Goal: Task Accomplishment & Management: Use online tool/utility

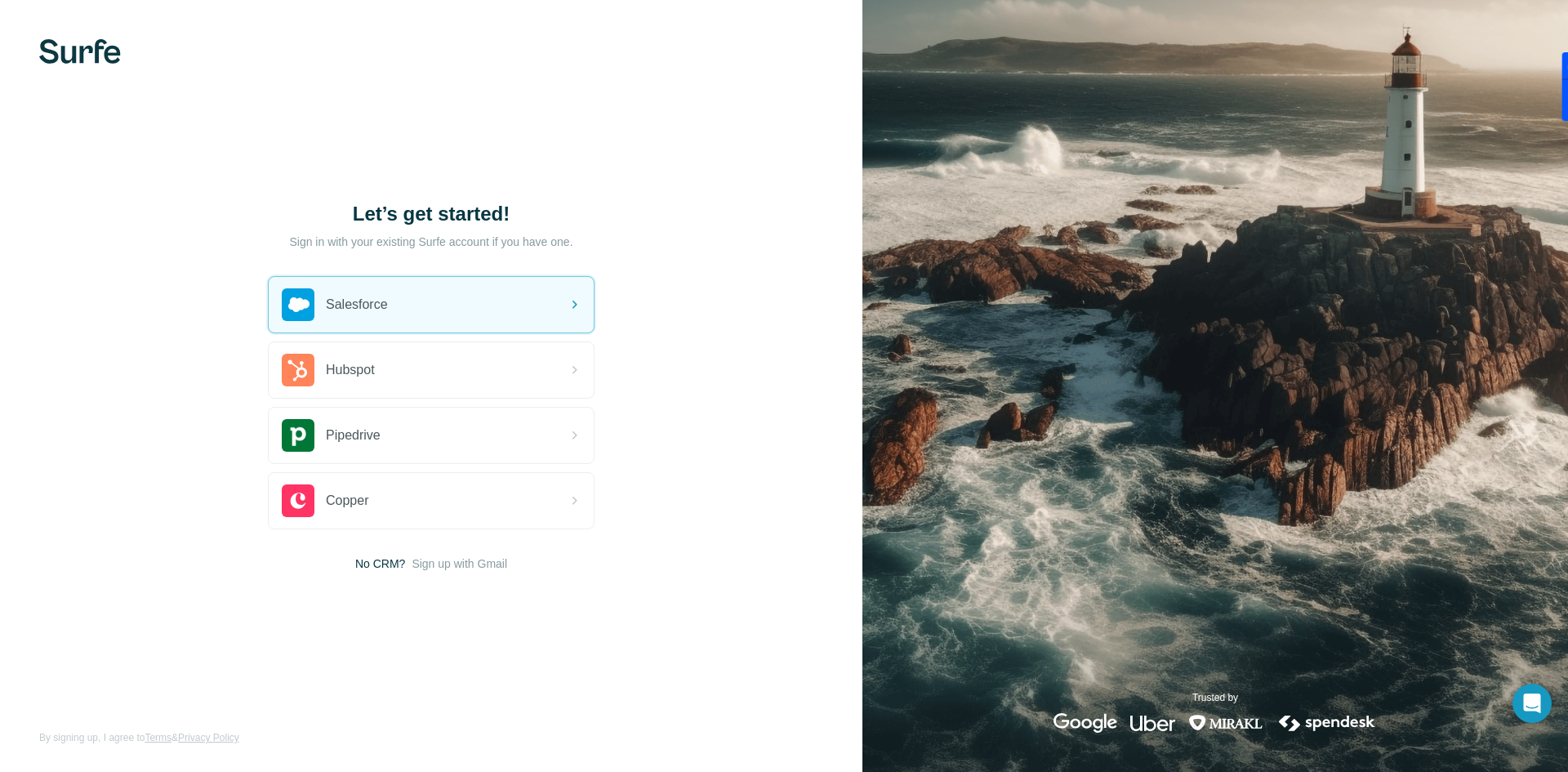
click at [83, 53] on img at bounding box center [80, 52] width 82 height 24
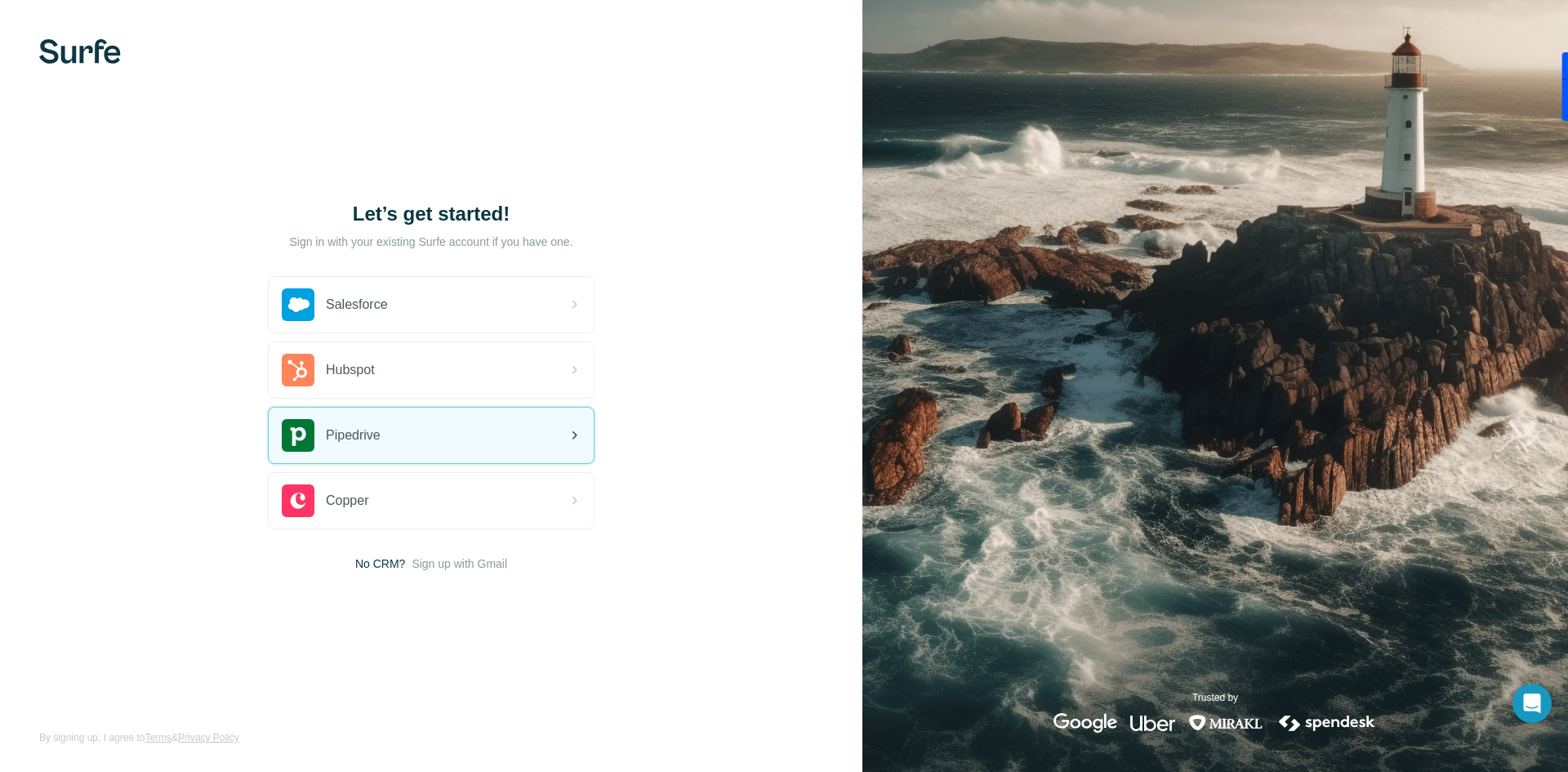
click at [414, 439] on div "Pipedrive" at bounding box center [432, 435] width 325 height 56
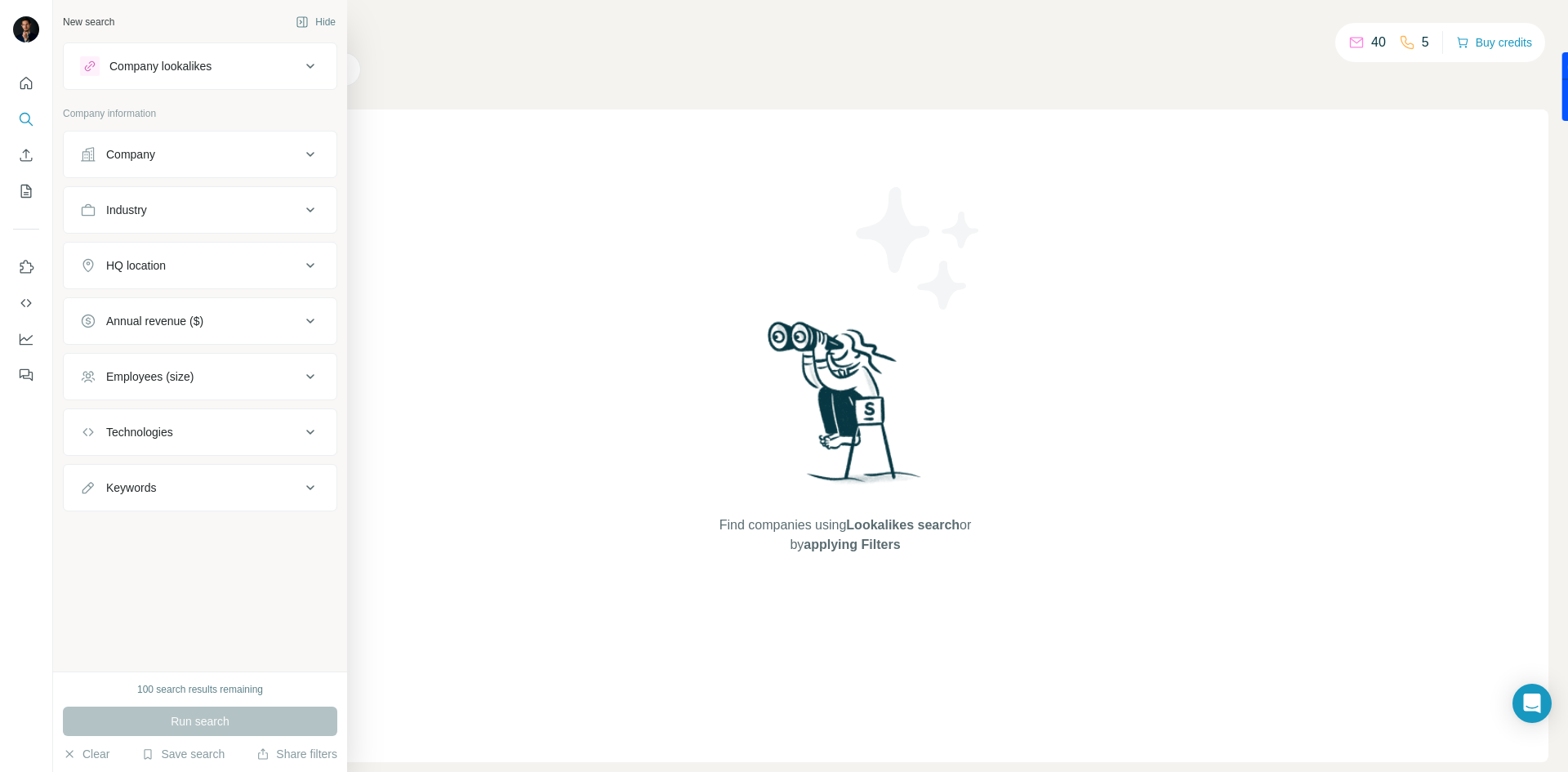
click at [309, 161] on icon at bounding box center [310, 154] width 20 height 20
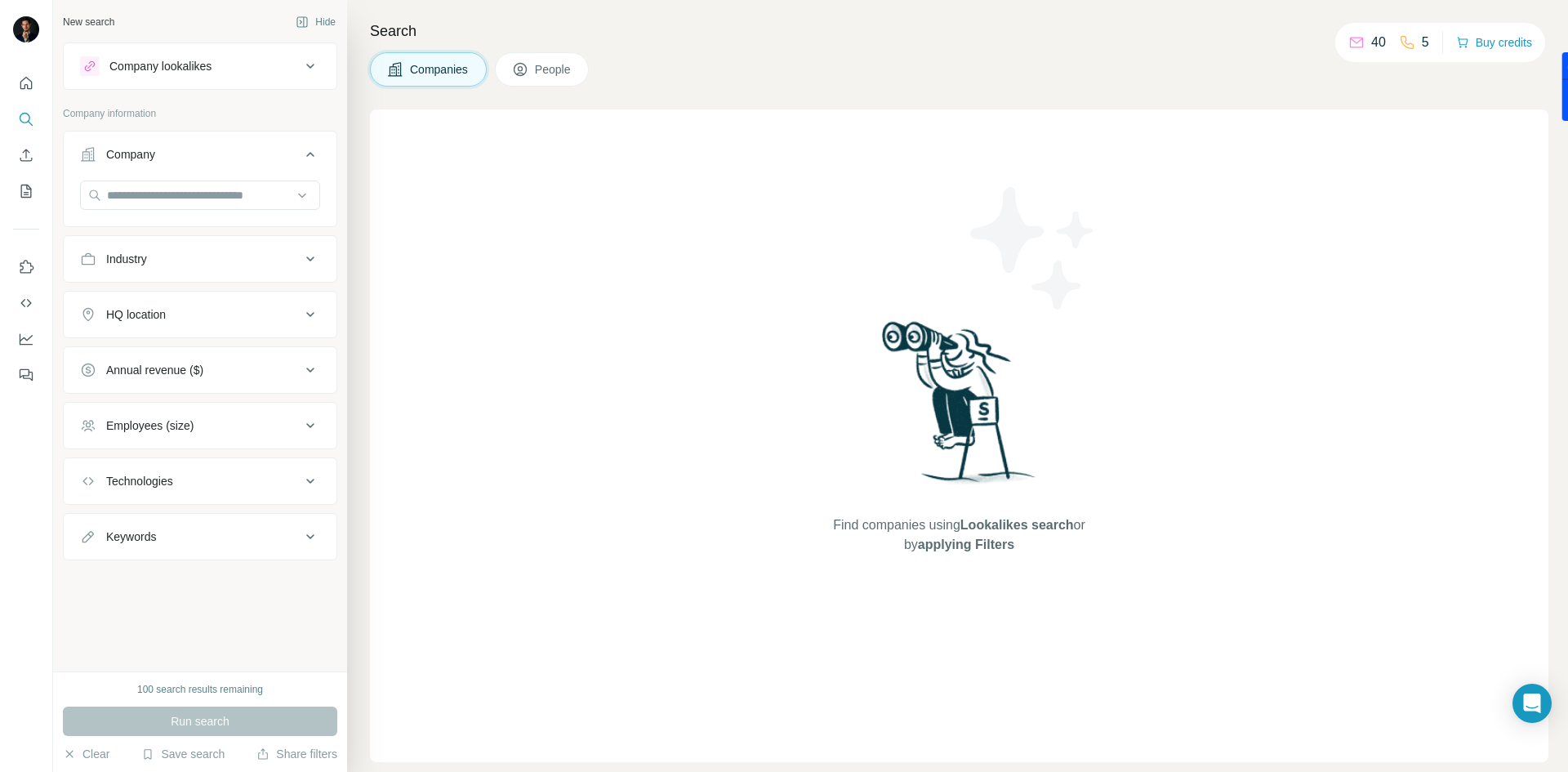
click at [310, 158] on icon at bounding box center [310, 154] width 20 height 20
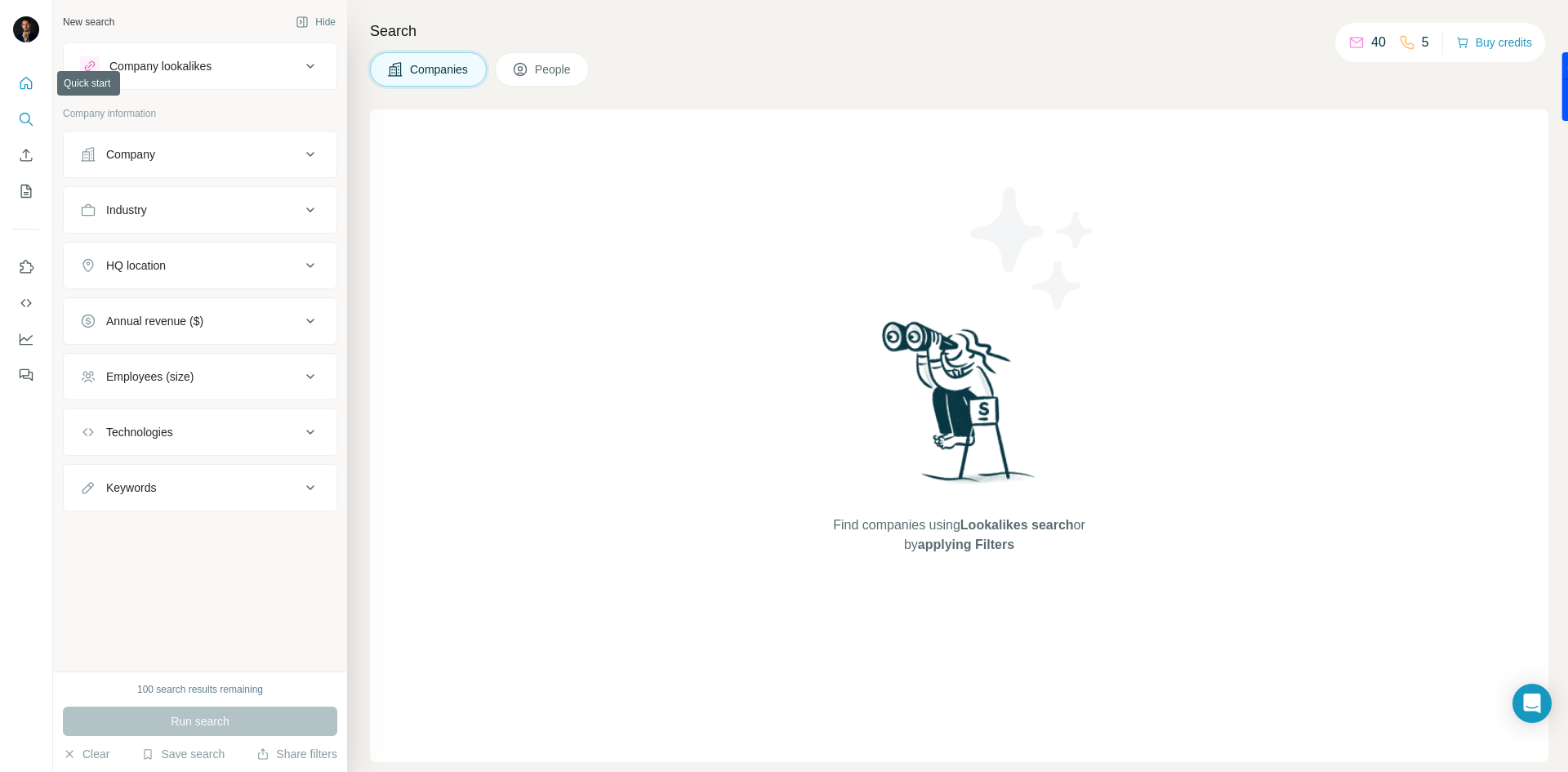
click at [30, 88] on icon "Quick start" at bounding box center [26, 83] width 16 height 16
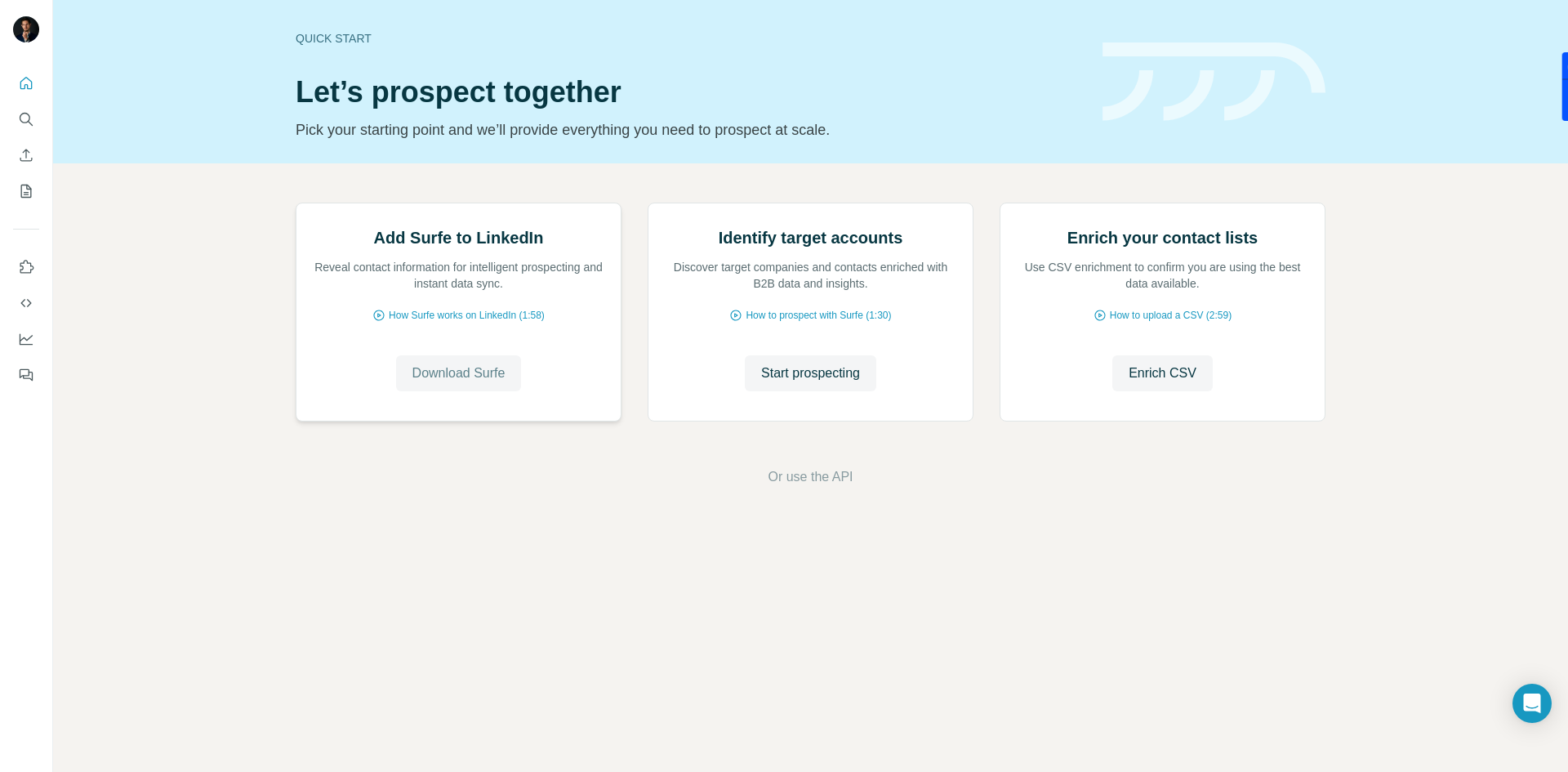
click at [455, 383] on span "Download Surfe" at bounding box center [459, 373] width 93 height 20
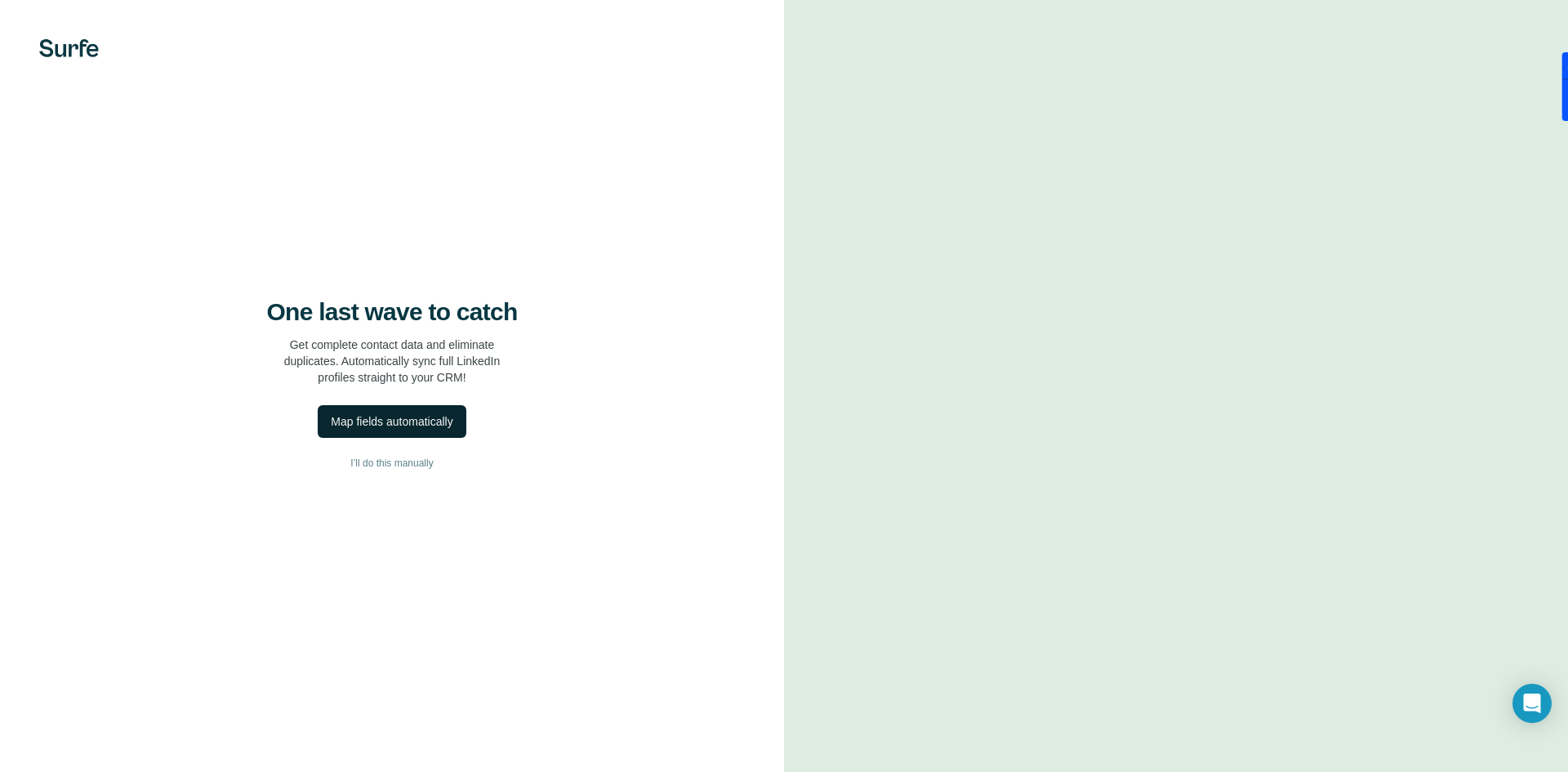
click at [427, 426] on div "Map fields automatically" at bounding box center [392, 421] width 122 height 16
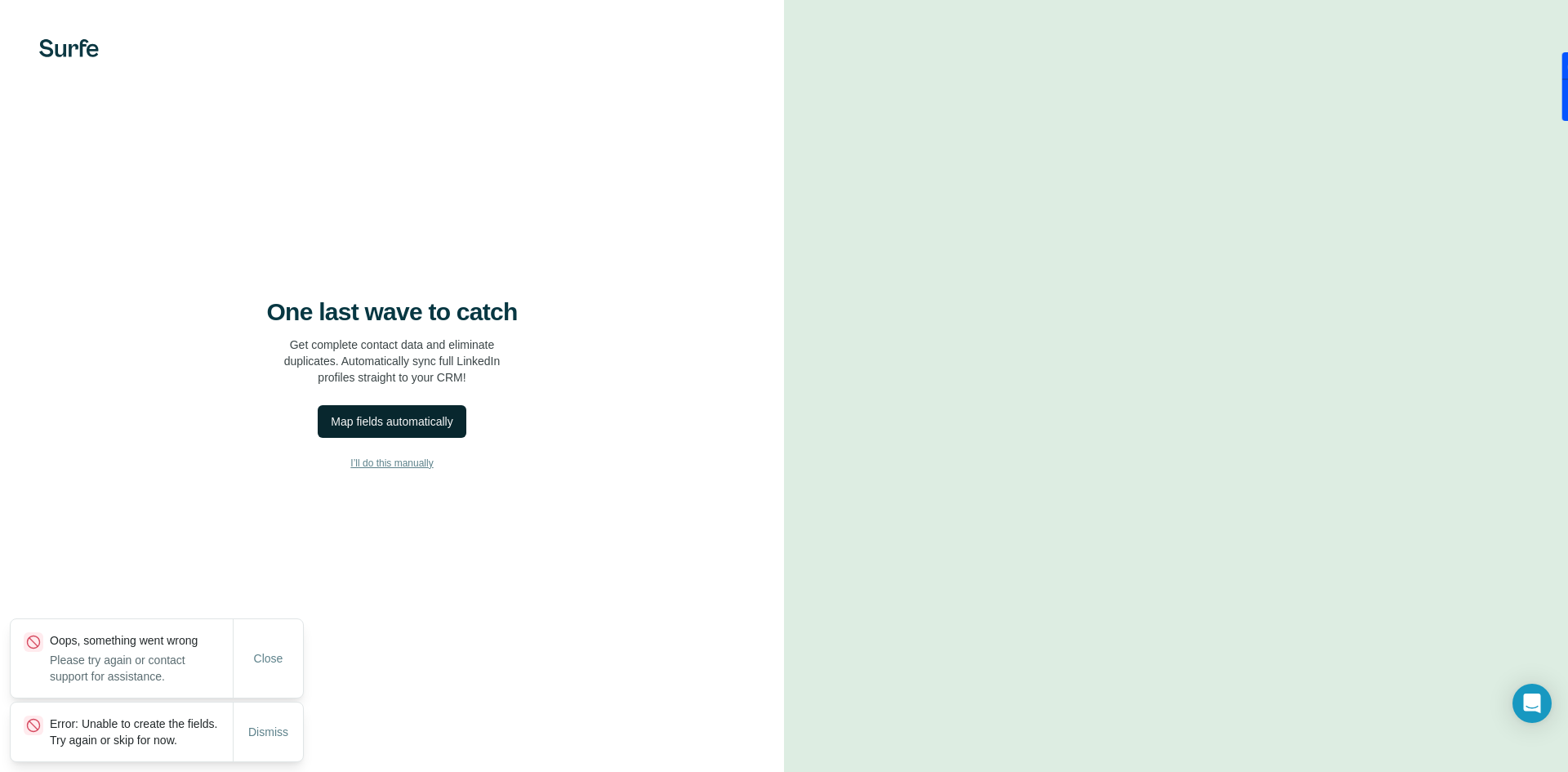
click at [414, 461] on span "I’ll do this manually" at bounding box center [392, 463] width 83 height 15
